Goal: Task Accomplishment & Management: Manage account settings

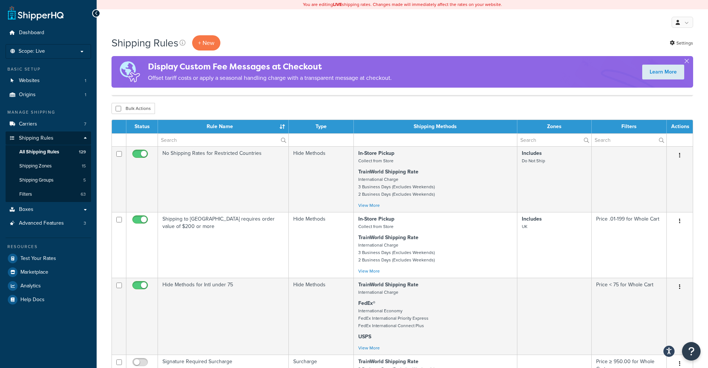
select select "1000"
click at [45, 167] on span "Shipping Zones" at bounding box center [35, 166] width 32 height 6
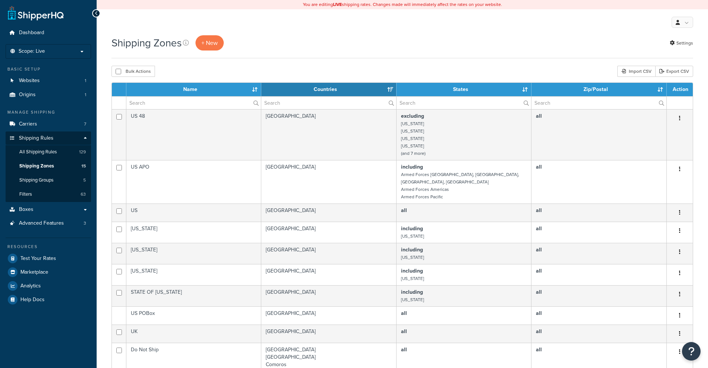
select select "15"
click at [54, 181] on span "Shipping Groups" at bounding box center [36, 180] width 34 height 6
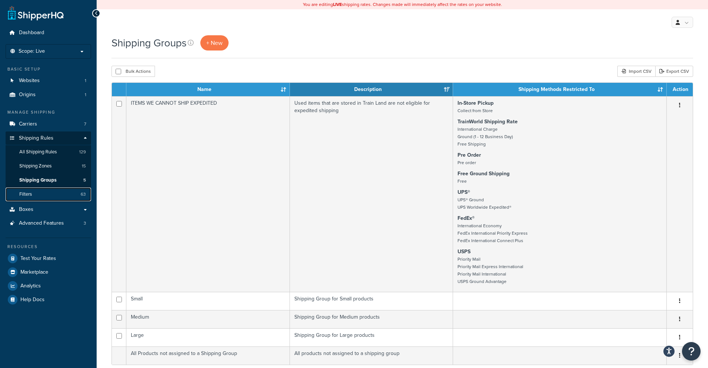
click at [55, 194] on link "Filters 63" at bounding box center [48, 195] width 85 height 14
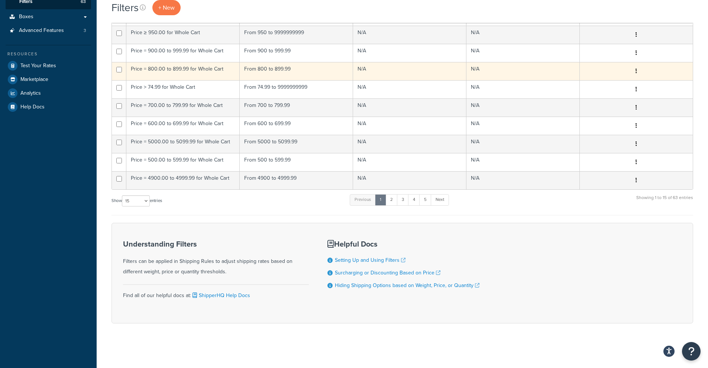
scroll to position [156, 0]
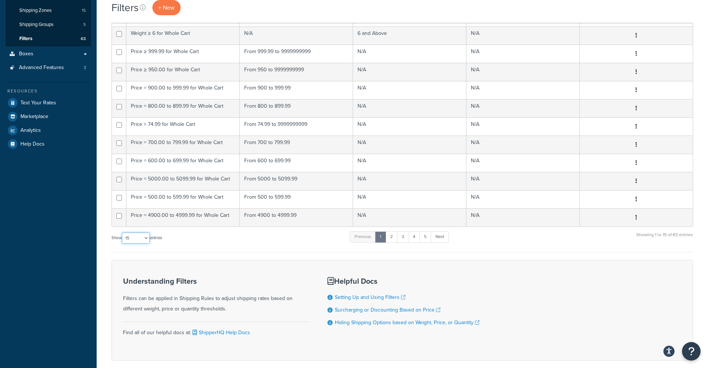
click at [144, 240] on select "10 15 25 50 100" at bounding box center [136, 238] width 28 height 11
click at [136, 291] on div "Understanding Filters Filters can be applied in Shipping Rules to adjust shippi…" at bounding box center [216, 295] width 186 height 37
click at [127, 235] on select "10 15 25 50 100" at bounding box center [136, 238] width 28 height 11
select select "100"
click at [123, 244] on select "10 15 25 50 100" at bounding box center [136, 238] width 28 height 11
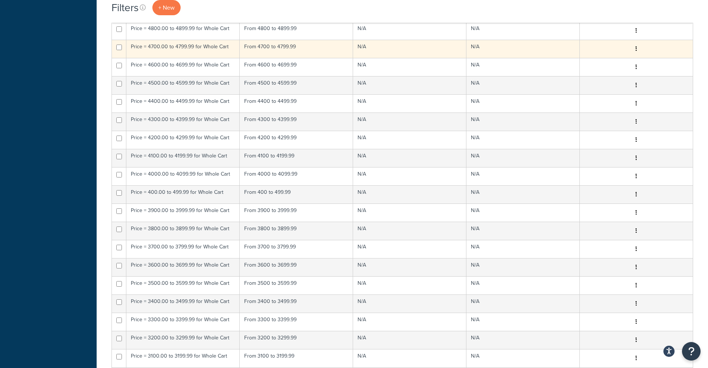
scroll to position [0, 0]
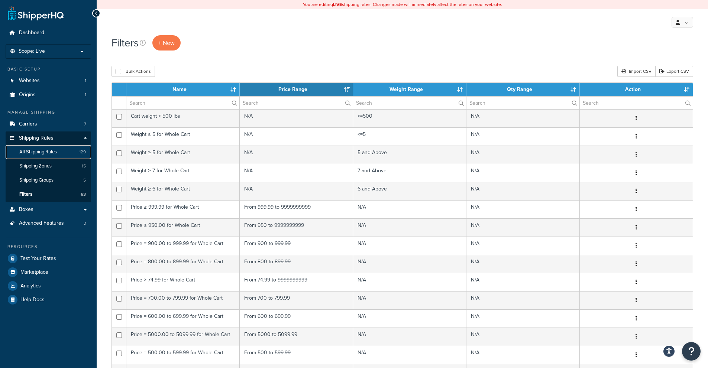
click at [49, 150] on span "All Shipping Rules" at bounding box center [38, 152] width 38 height 6
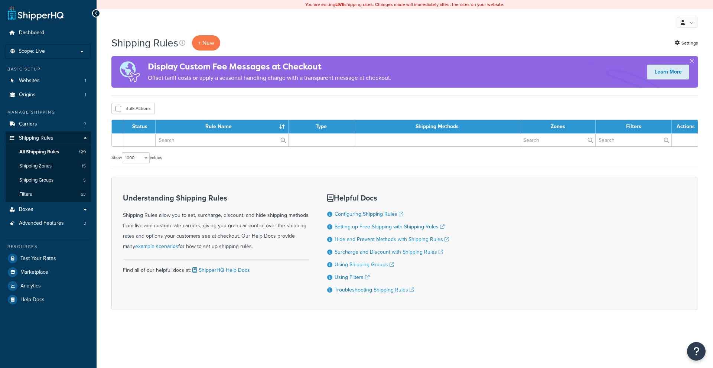
select select "1000"
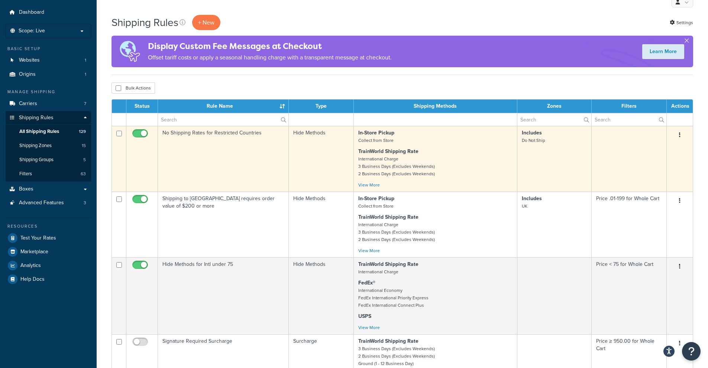
scroll to position [37, 0]
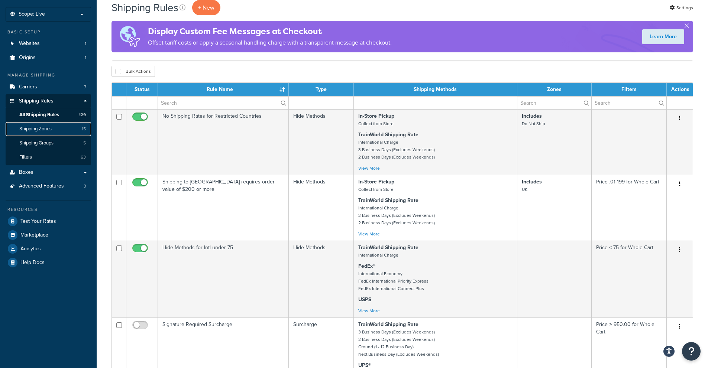
click at [39, 127] on span "Shipping Zones" at bounding box center [35, 129] width 32 height 6
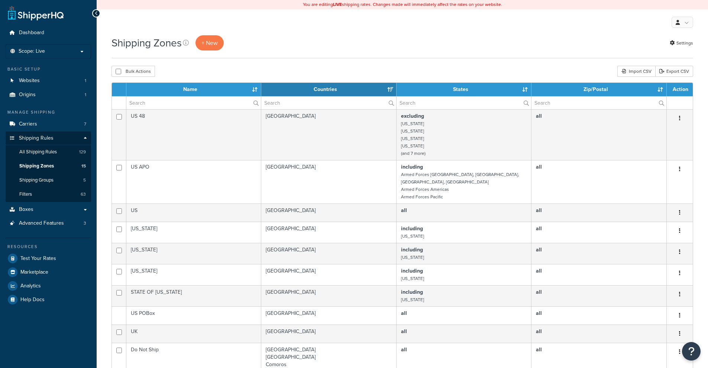
select select "15"
click at [47, 153] on span "All Shipping Rules" at bounding box center [38, 152] width 38 height 6
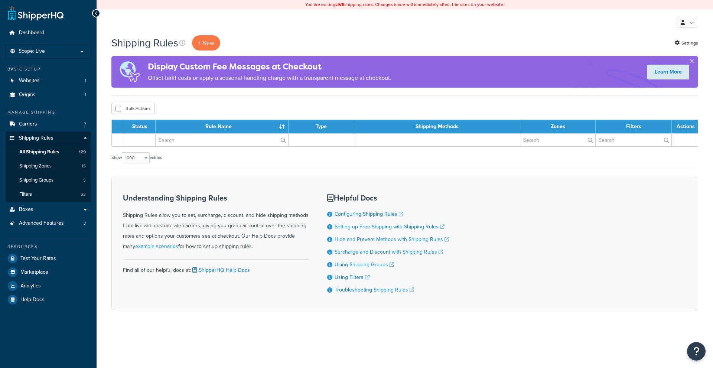
select select "1000"
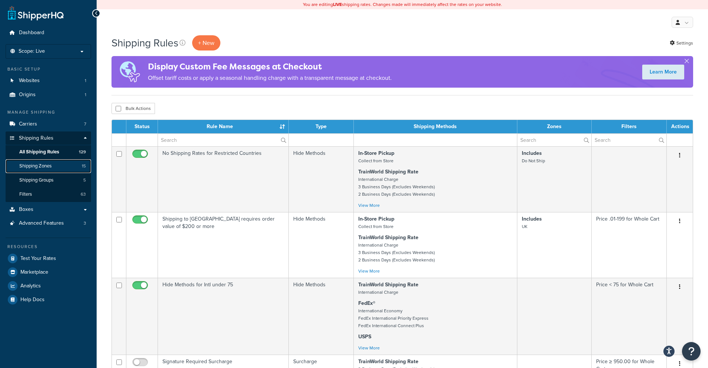
click at [51, 168] on span "Shipping Zones" at bounding box center [35, 166] width 32 height 6
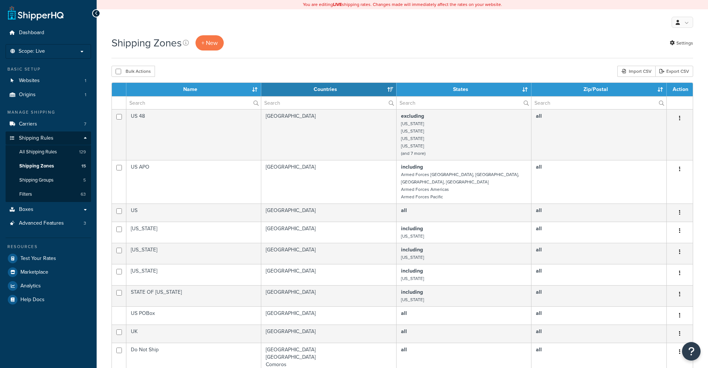
select select "15"
click at [49, 183] on span "Shipping Groups" at bounding box center [36, 180] width 34 height 6
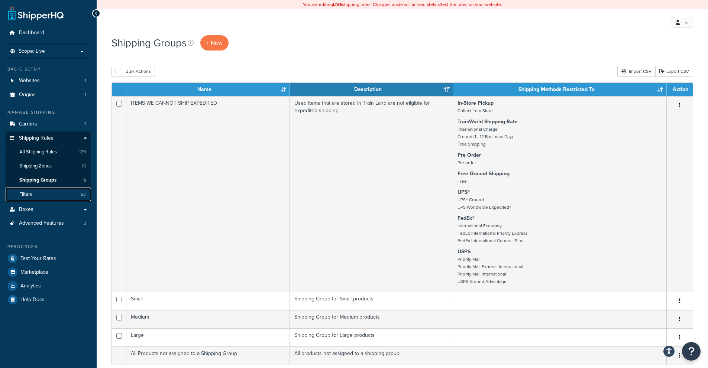
click at [44, 194] on link "Filters 63" at bounding box center [48, 195] width 85 height 14
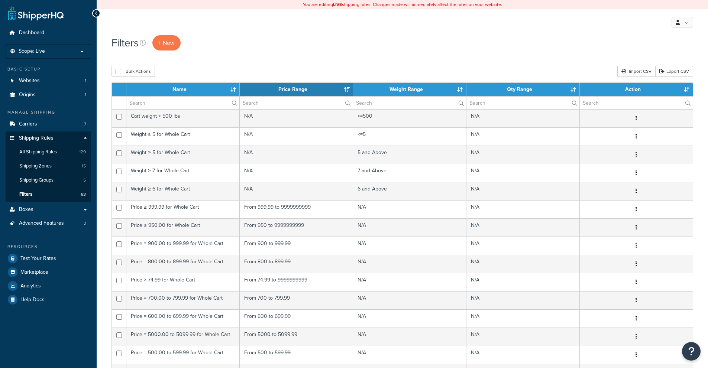
select select "15"
click at [33, 207] on link "Boxes" at bounding box center [48, 210] width 85 height 14
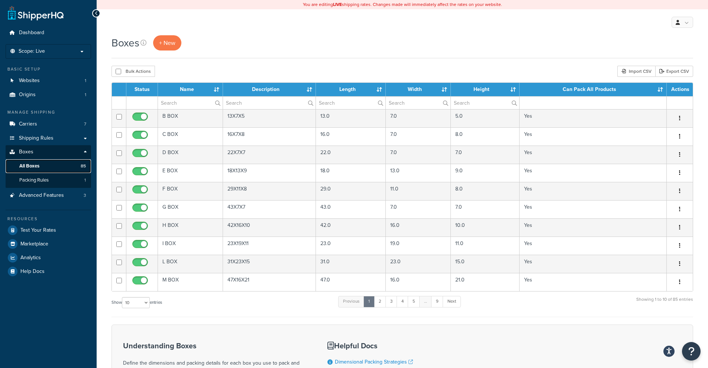
click at [36, 163] on span "All Boxes" at bounding box center [29, 166] width 20 height 6
click at [133, 307] on select "10 15 25 50 100 1000" at bounding box center [136, 302] width 28 height 11
select select "1000"
click at [123, 298] on select "10 15 25 50 100 1000" at bounding box center [136, 302] width 28 height 11
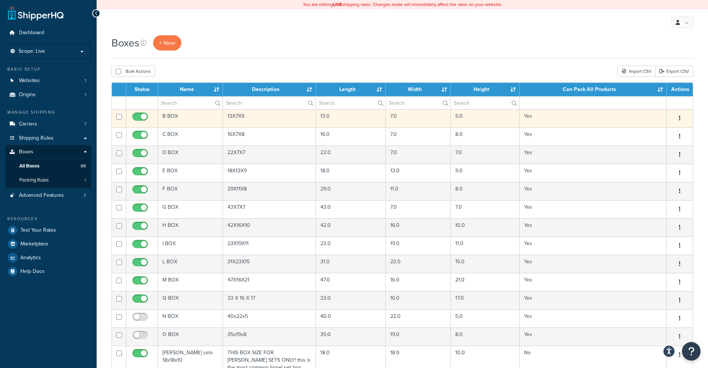
click at [680, 120] on icon "button" at bounding box center [679, 118] width 1 height 5
click at [658, 133] on link "Edit" at bounding box center [655, 132] width 59 height 15
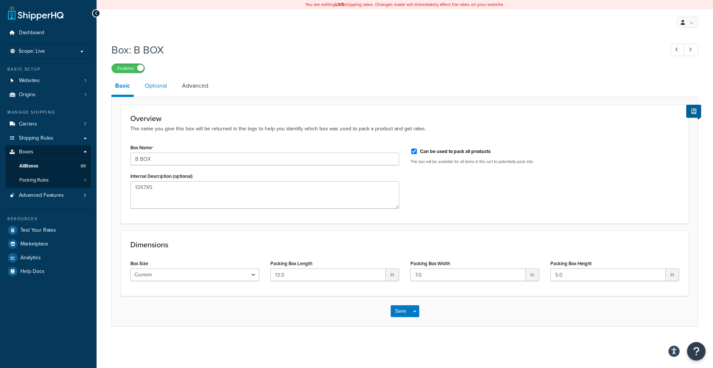
click at [156, 90] on link "Optional" at bounding box center [156, 86] width 30 height 18
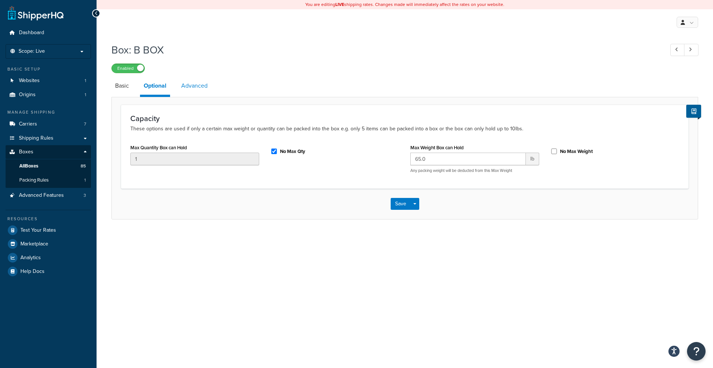
click at [192, 87] on link "Advanced" at bounding box center [195, 86] width 34 height 18
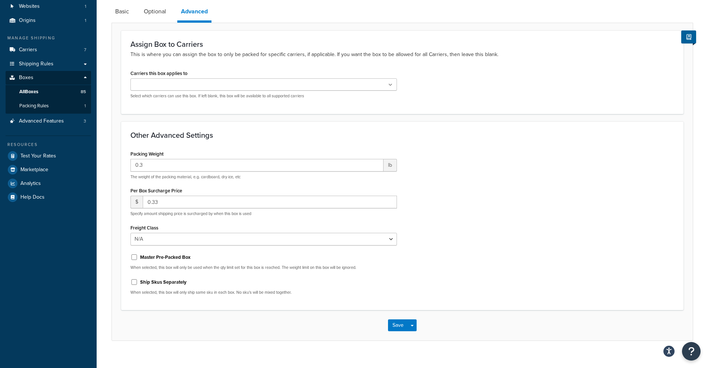
scroll to position [37, 0]
